Goal: Task Accomplishment & Management: Manage account settings

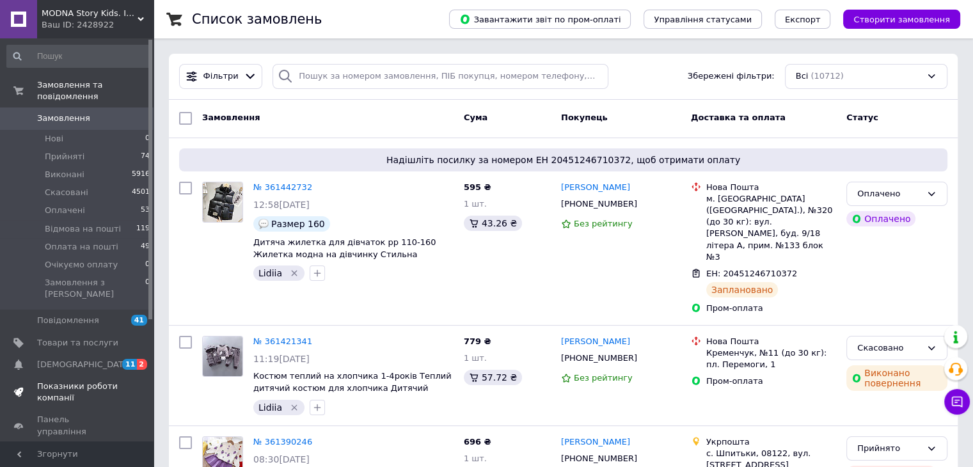
click at [83, 381] on span "Показники роботи компанії" at bounding box center [77, 392] width 81 height 23
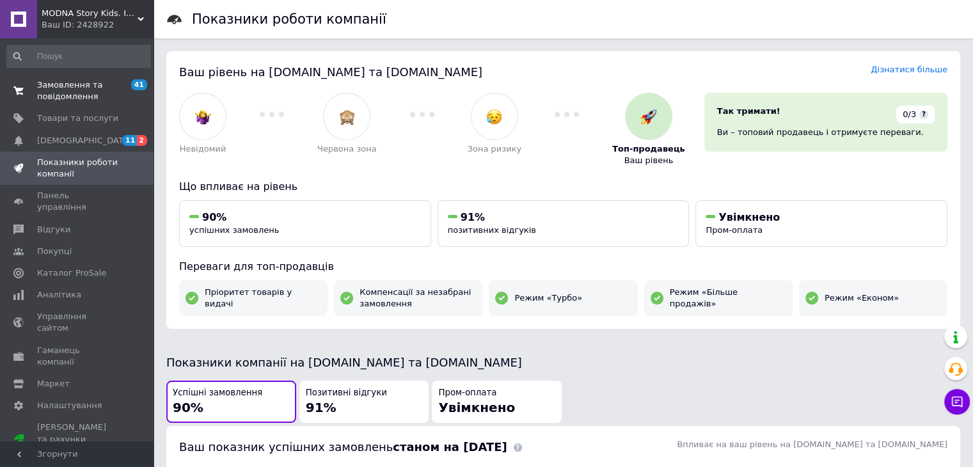
click at [59, 86] on span "Замовлення та повідомлення" at bounding box center [77, 90] width 81 height 23
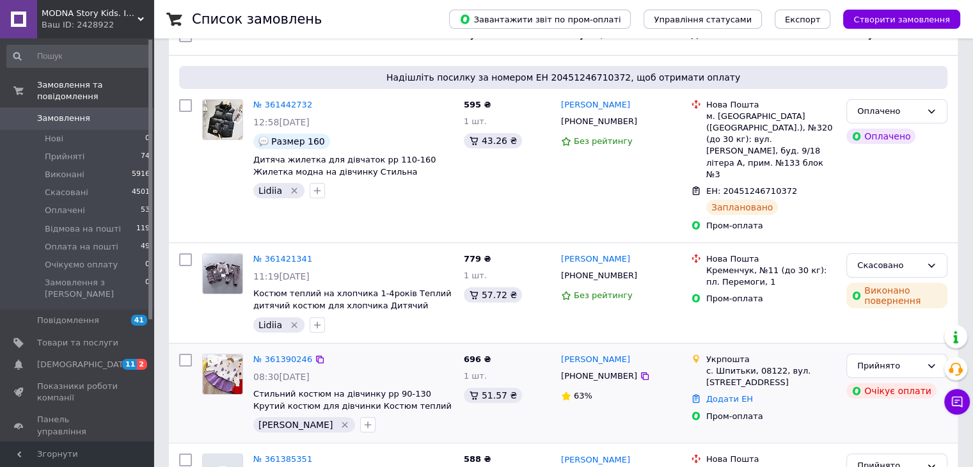
scroll to position [128, 0]
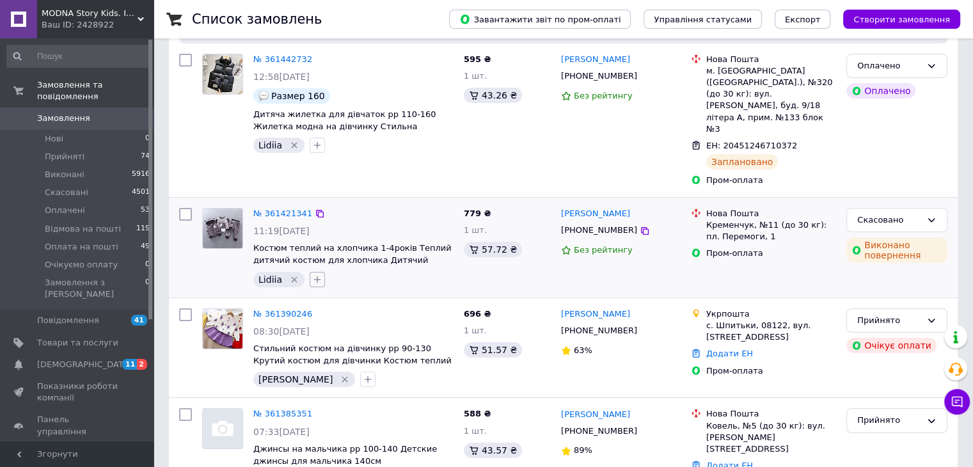
click at [314, 276] on icon "button" at bounding box center [317, 279] width 7 height 7
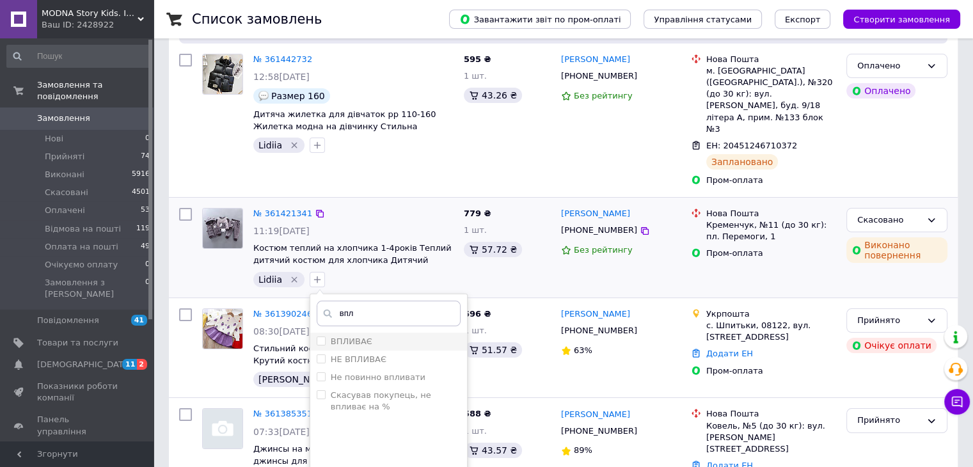
type input "впл"
click at [365, 336] on div "ВПЛИВАЄ" at bounding box center [389, 342] width 144 height 12
checkbox input "true"
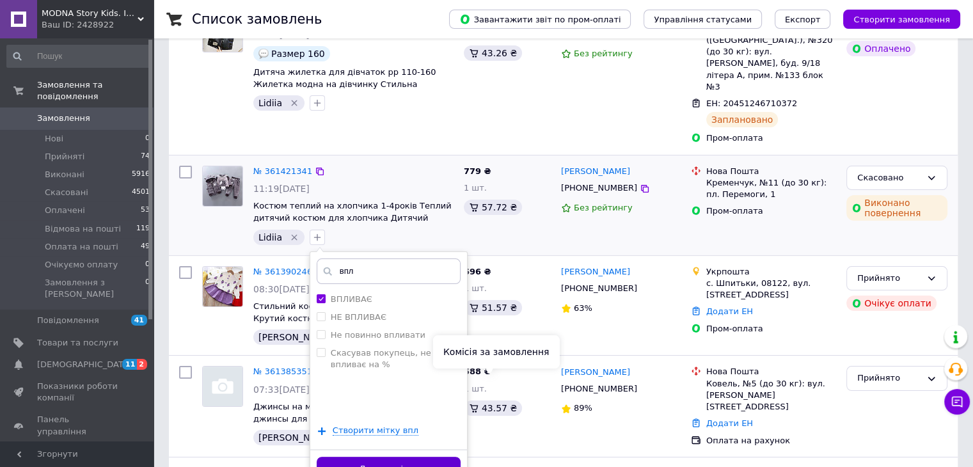
scroll to position [192, 0]
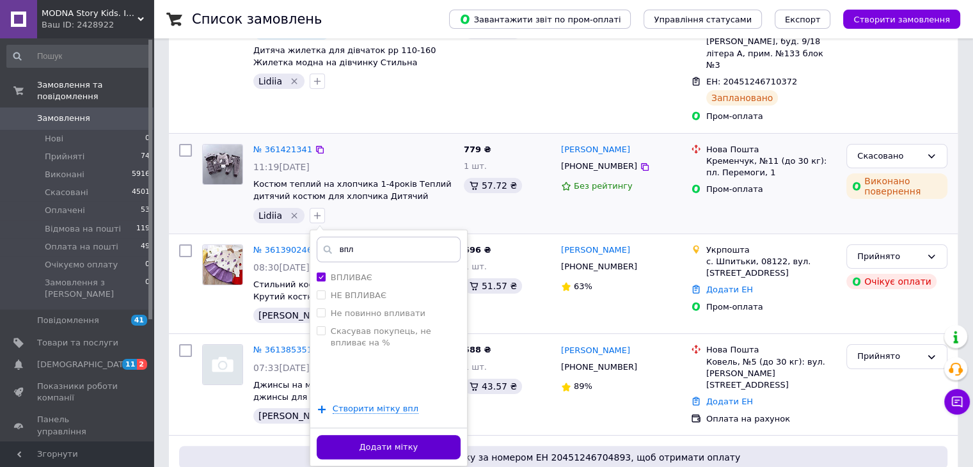
click at [431, 435] on button "Додати мітку" at bounding box center [389, 447] width 144 height 25
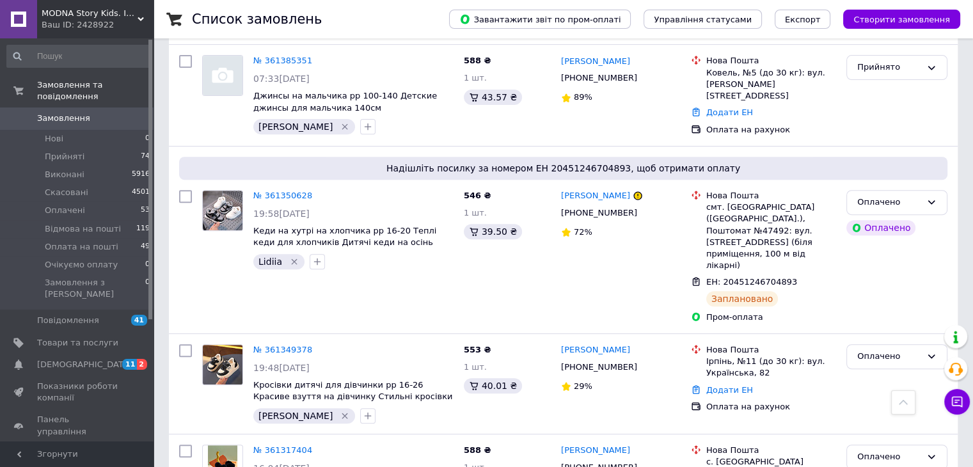
scroll to position [384, 0]
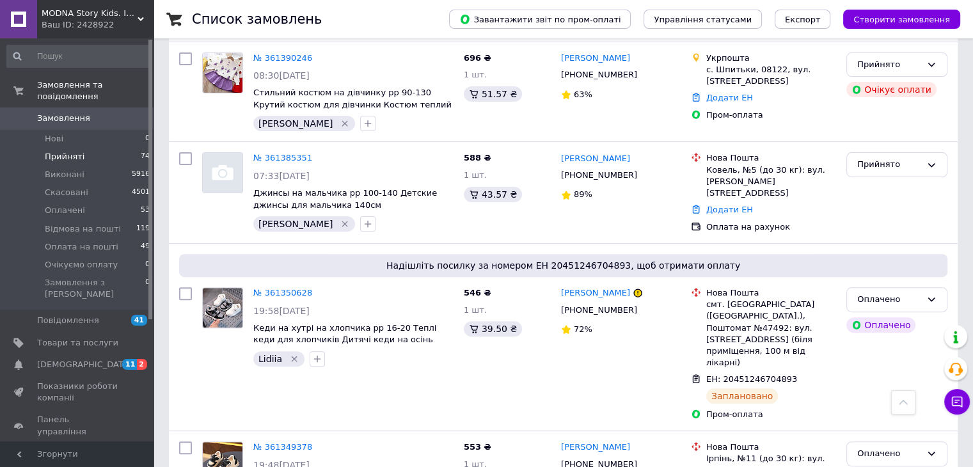
click at [74, 151] on span "Прийняті" at bounding box center [65, 157] width 40 height 12
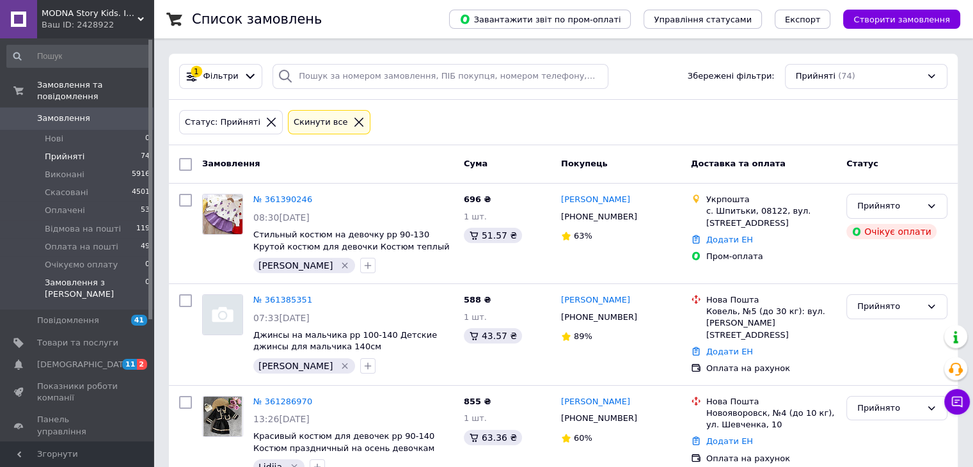
click at [104, 277] on span "Замовлення з [PERSON_NAME]" at bounding box center [95, 288] width 100 height 23
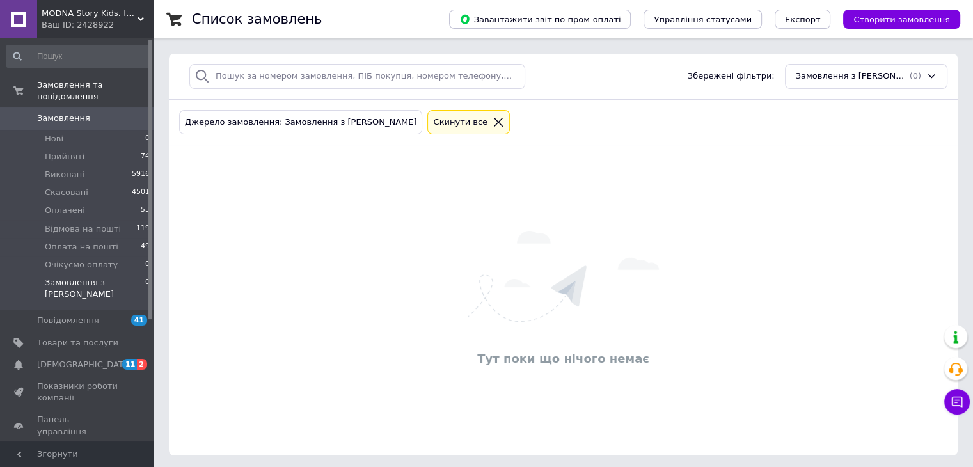
click at [493, 125] on icon at bounding box center [499, 122] width 12 height 12
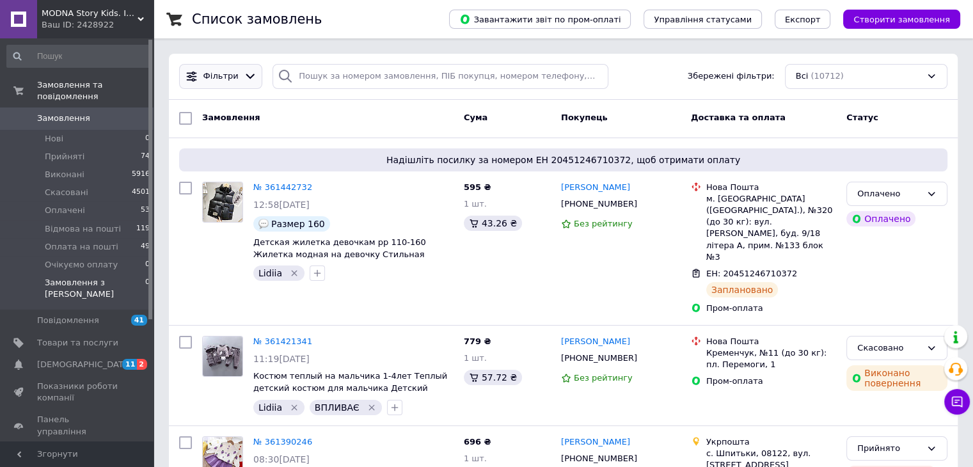
click at [246, 70] on icon at bounding box center [250, 76] width 13 height 13
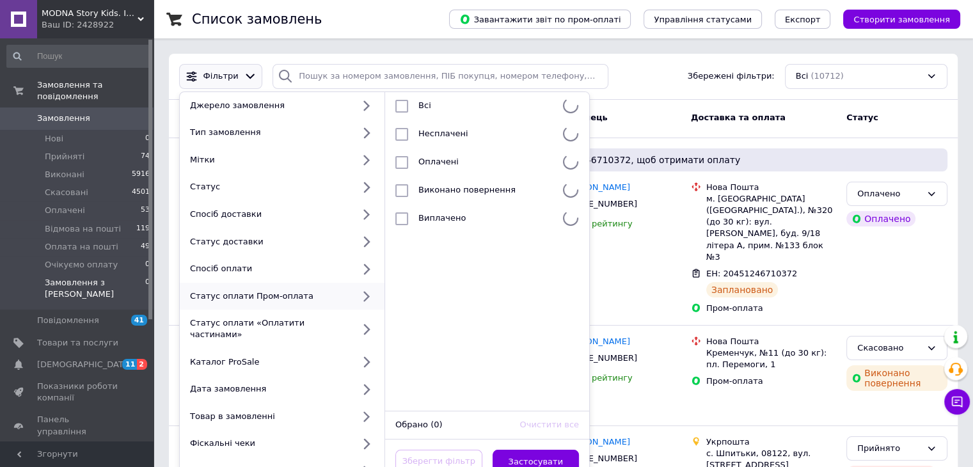
click at [305, 294] on div "Статус оплати Пром-оплата" at bounding box center [269, 297] width 168 height 12
click at [466, 164] on div "Оплачені" at bounding box center [485, 162] width 145 height 13
checkbox input "true"
click at [540, 452] on button "Застосувати" at bounding box center [536, 462] width 87 height 25
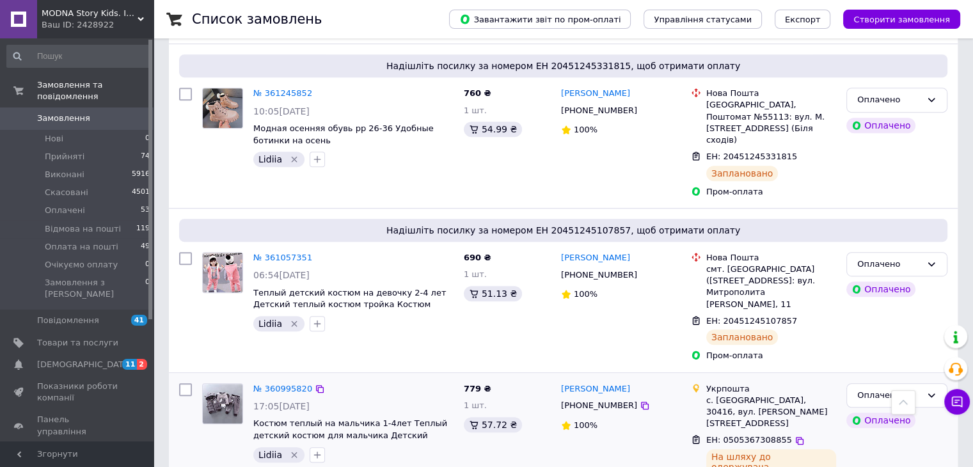
scroll to position [704, 0]
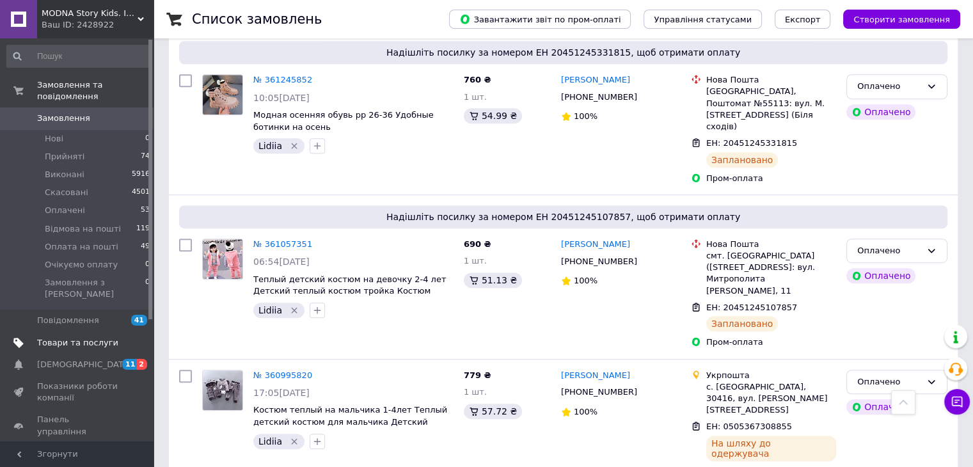
click at [102, 337] on span "Товари та послуги" at bounding box center [77, 343] width 81 height 12
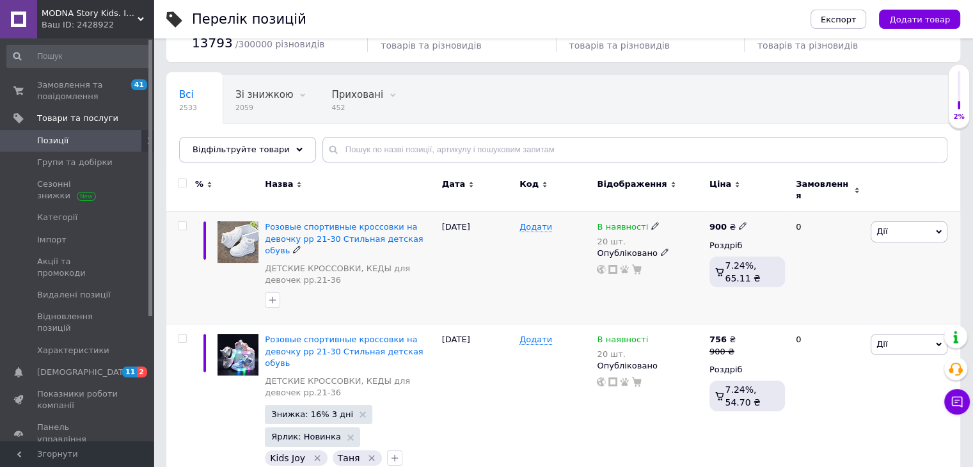
scroll to position [128, 0]
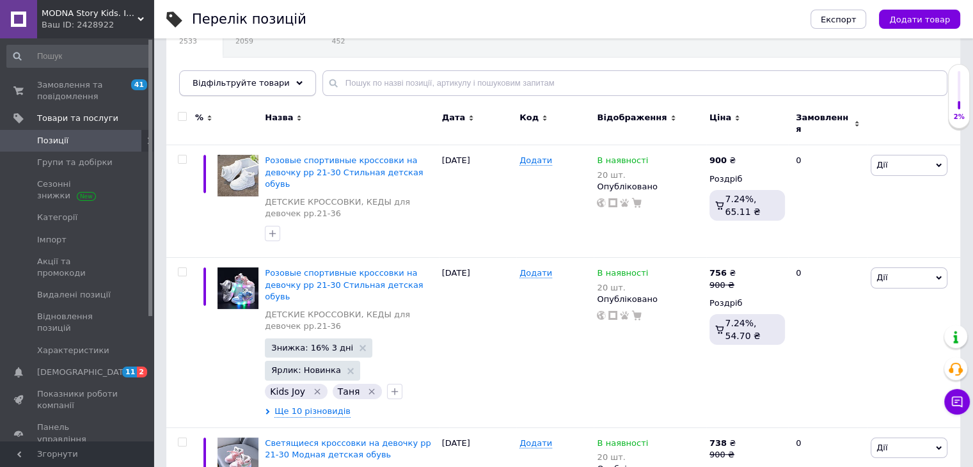
click at [296, 81] on icon at bounding box center [299, 83] width 6 height 6
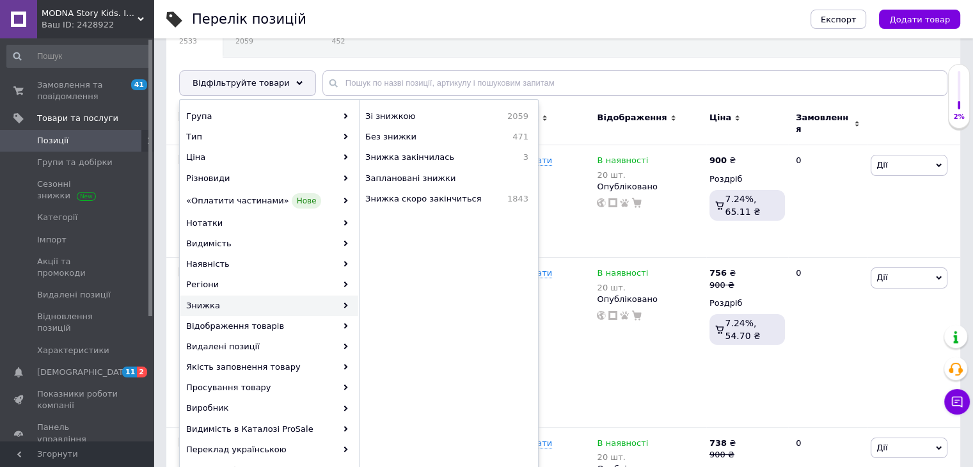
click at [292, 303] on div "Знижка" at bounding box center [269, 306] width 178 height 20
click at [418, 162] on span "Знижка закінчилась" at bounding box center [437, 158] width 144 height 12
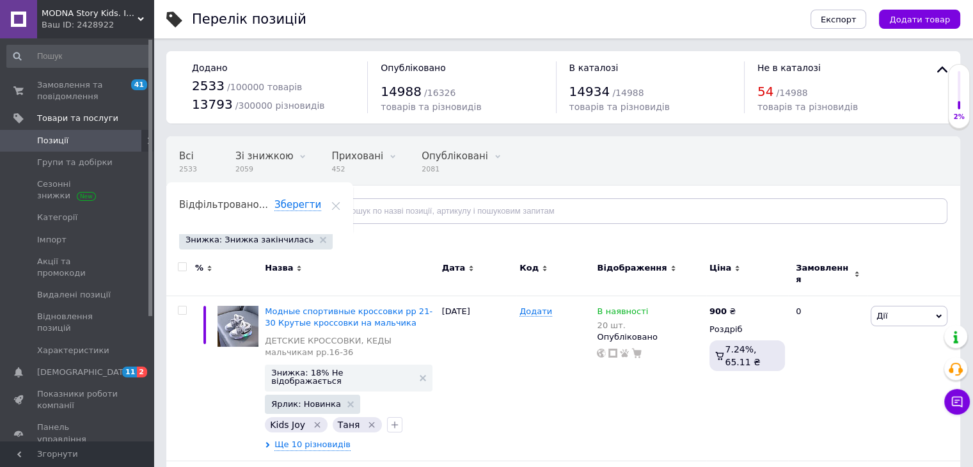
click at [185, 266] on input "checkbox" at bounding box center [182, 267] width 8 height 8
checkbox input "true"
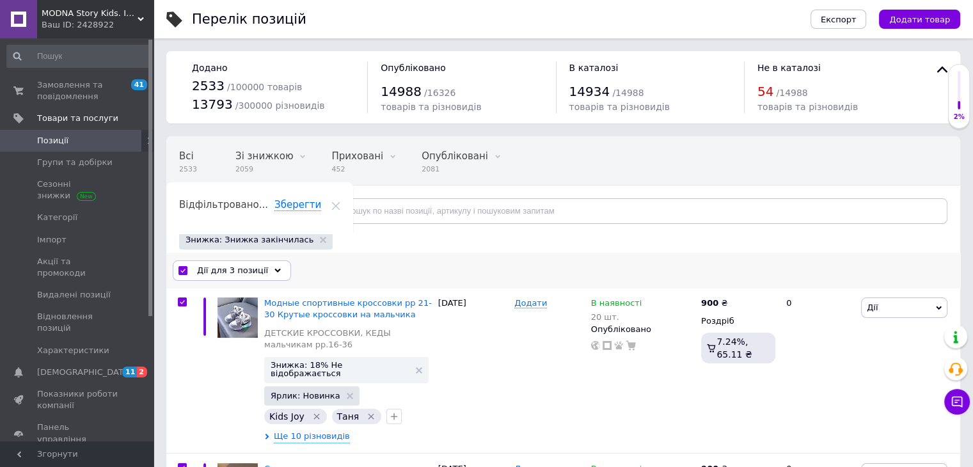
click at [209, 265] on span "Дії для 3 позиції" at bounding box center [232, 271] width 71 height 12
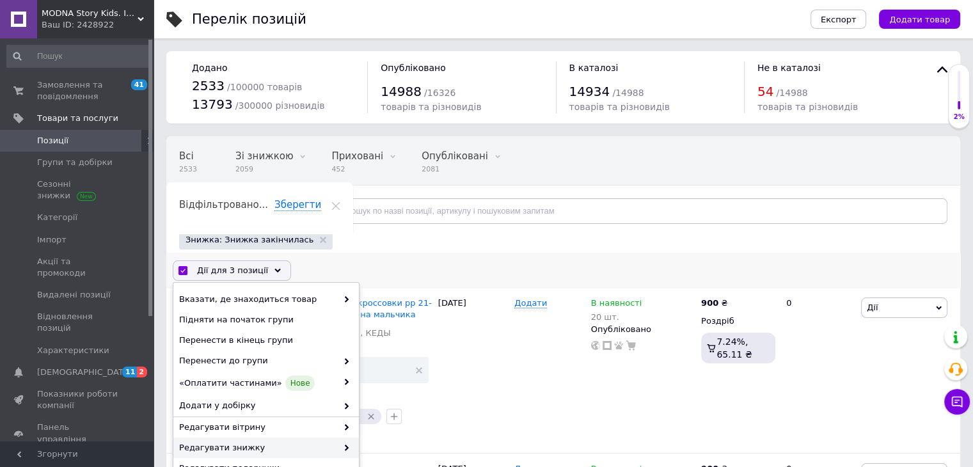
click at [266, 446] on span "Редагувати знижку" at bounding box center [258, 448] width 158 height 12
click at [337, 447] on span at bounding box center [343, 448] width 13 height 12
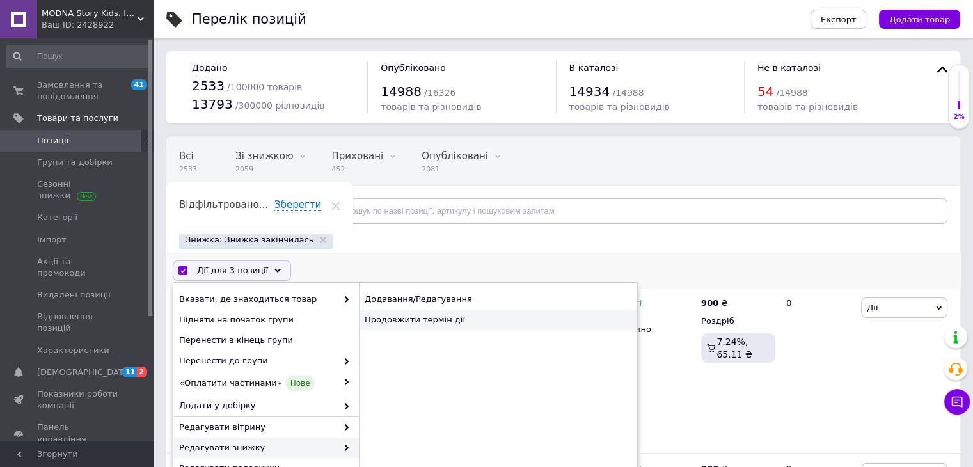
click at [405, 322] on div "Продовжити термін дії" at bounding box center [498, 320] width 278 height 20
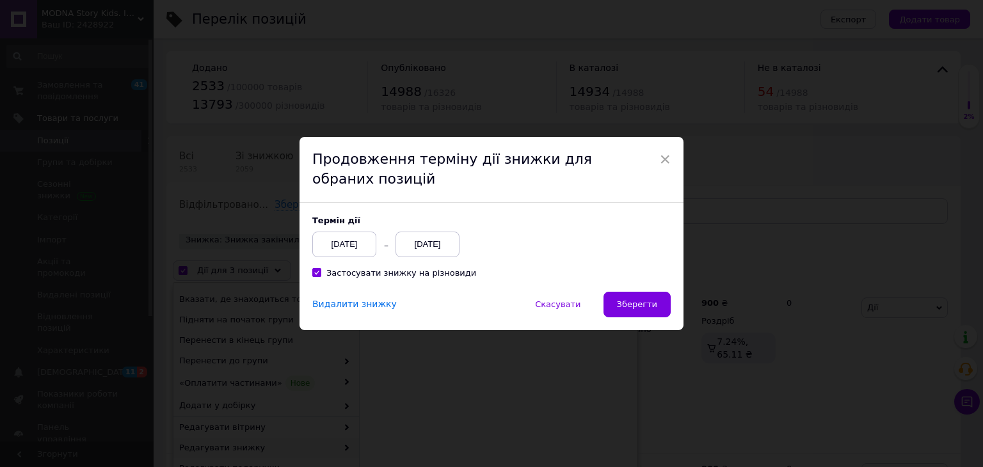
click at [431, 243] on div "12.09.2025" at bounding box center [428, 245] width 64 height 26
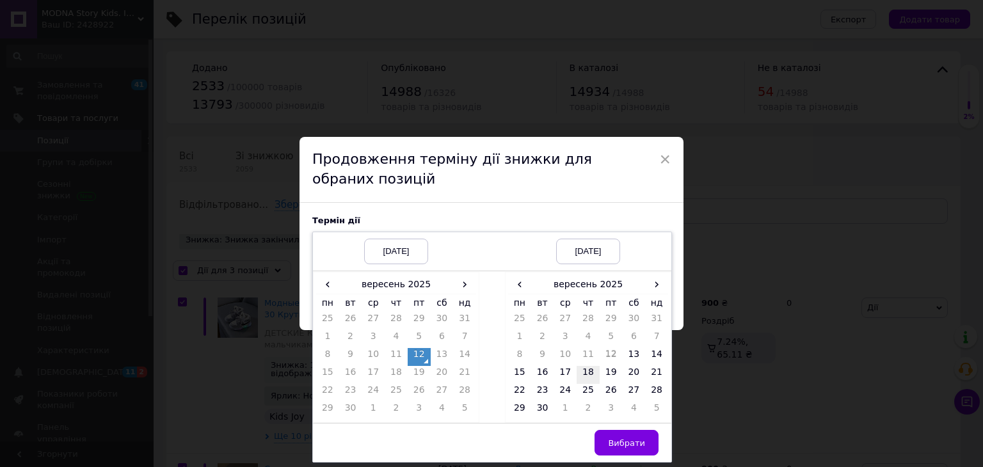
click at [587, 374] on td "18" at bounding box center [588, 375] width 23 height 18
click at [615, 444] on span "Вибрати" at bounding box center [626, 443] width 37 height 10
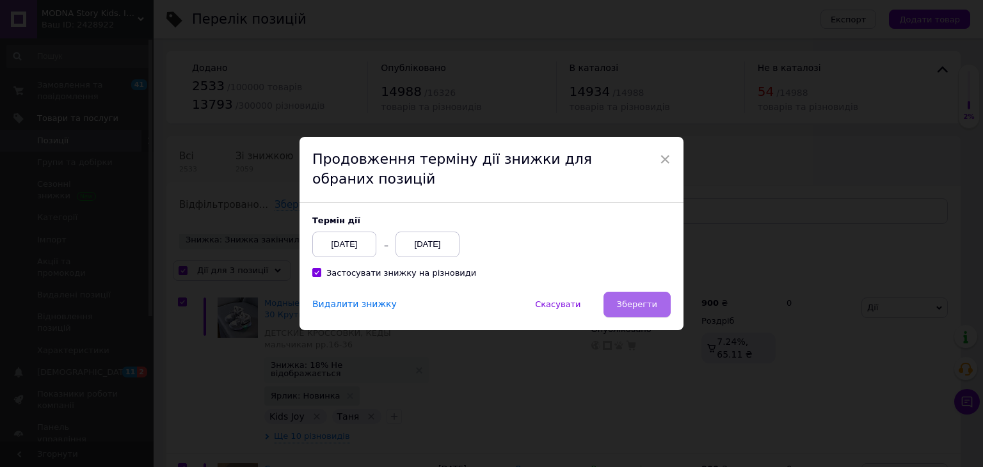
click at [634, 305] on span "Зберегти" at bounding box center [637, 305] width 40 height 10
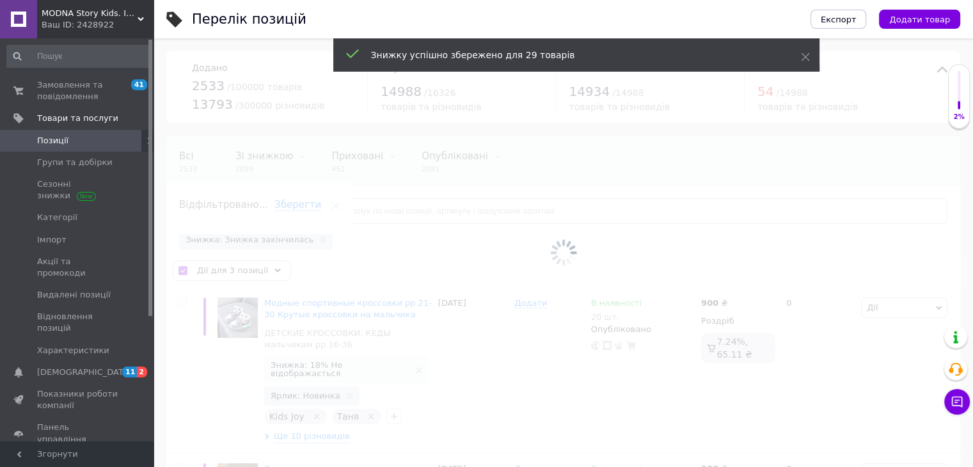
checkbox input "false"
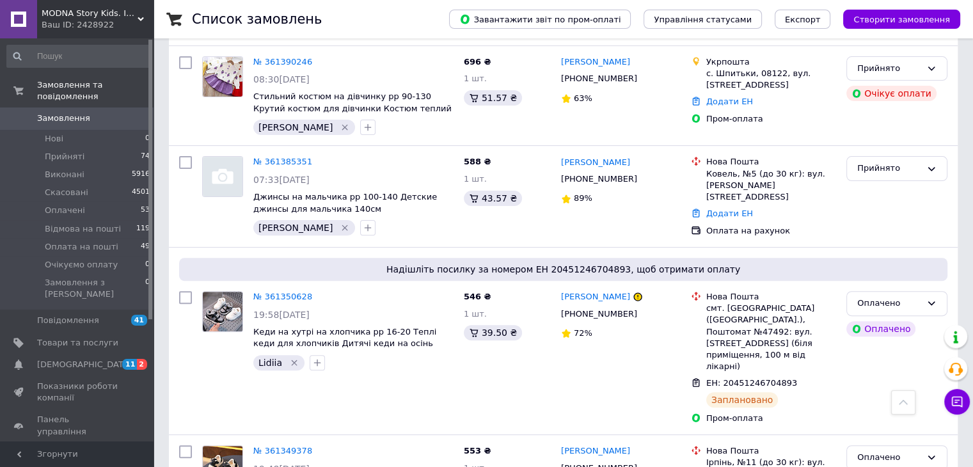
scroll to position [192, 0]
